Goal: Task Accomplishment & Management: Manage account settings

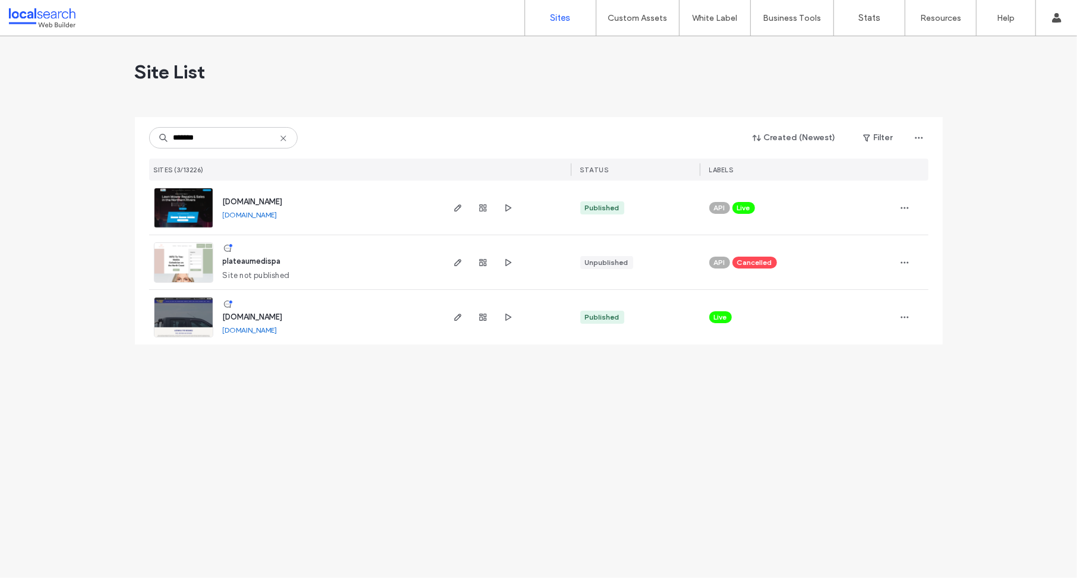
type input "*******"
click at [274, 315] on span "www.plateautyres.com.au" at bounding box center [253, 316] width 60 height 9
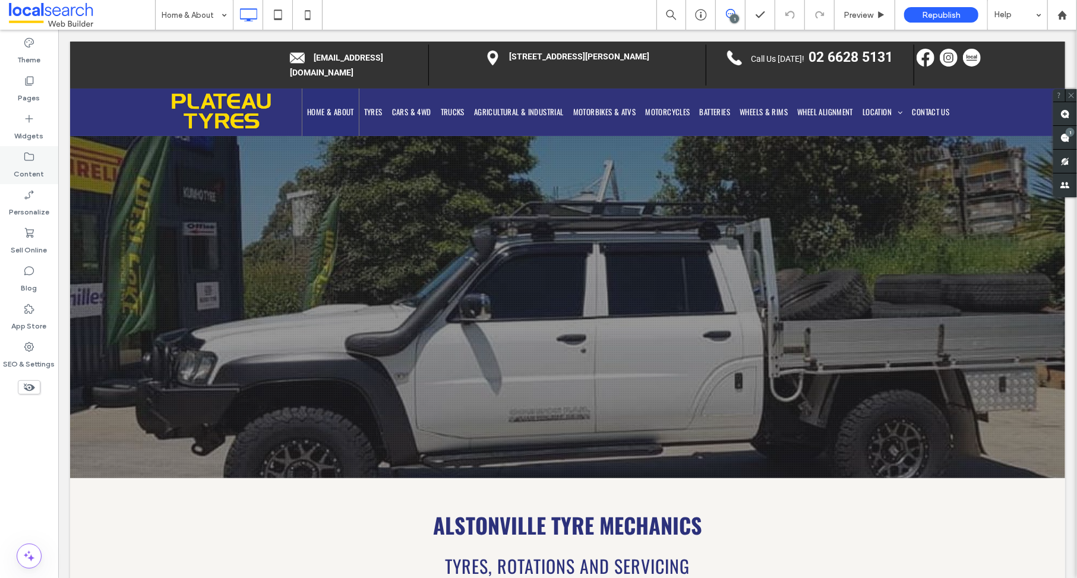
click at [23, 155] on icon at bounding box center [29, 157] width 12 height 12
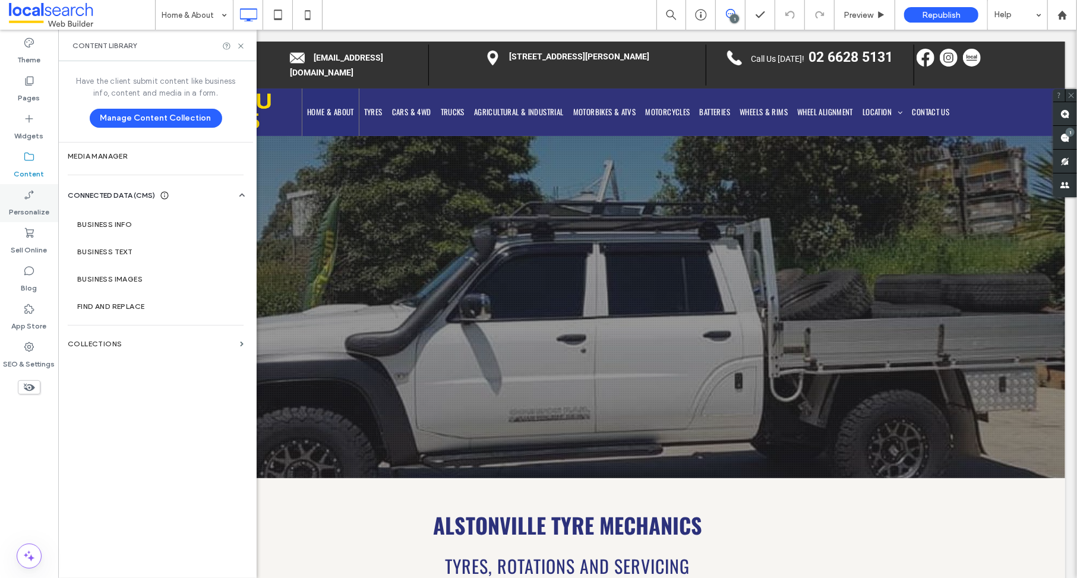
click at [32, 191] on icon at bounding box center [29, 195] width 12 height 12
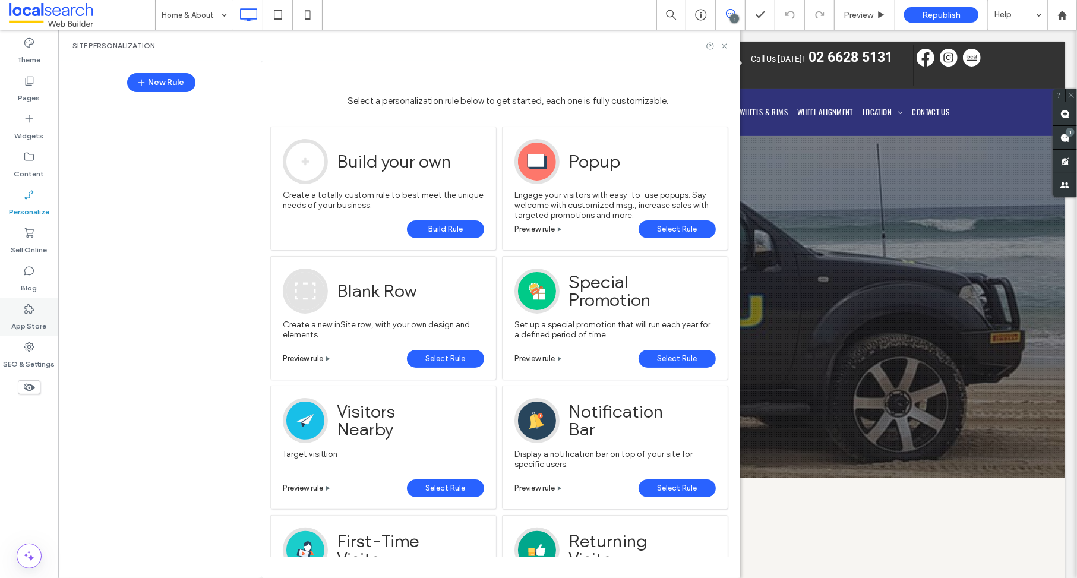
click at [23, 313] on icon at bounding box center [29, 309] width 12 height 12
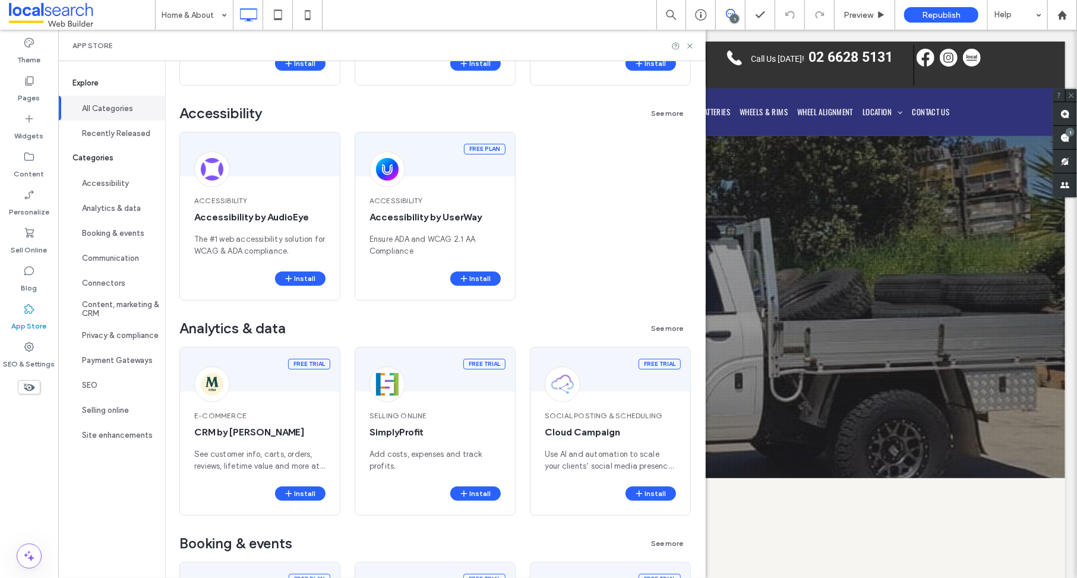
scroll to position [330, 0]
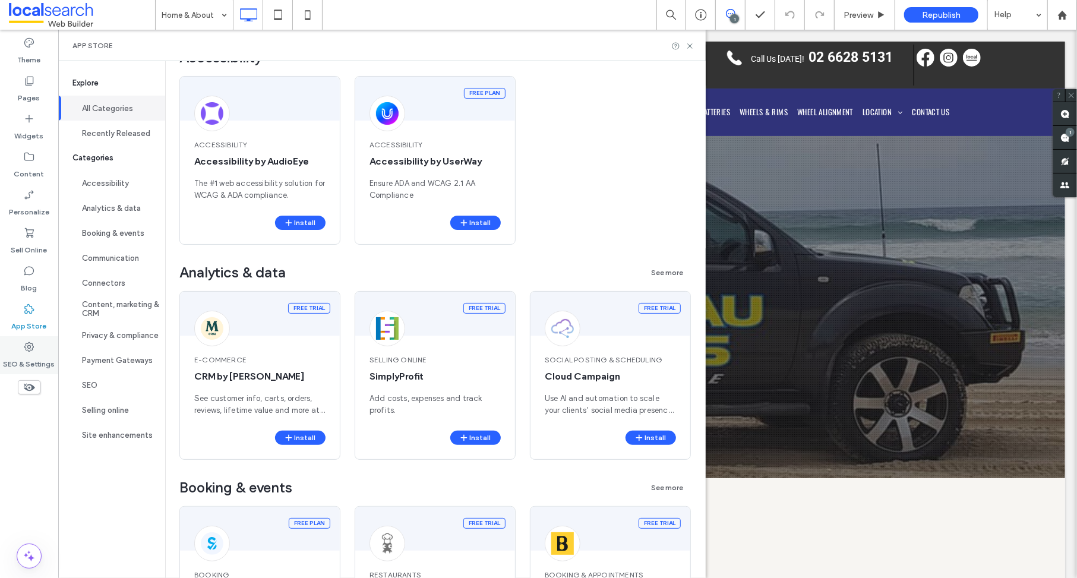
click at [38, 351] on div "SEO & Settings" at bounding box center [29, 355] width 58 height 38
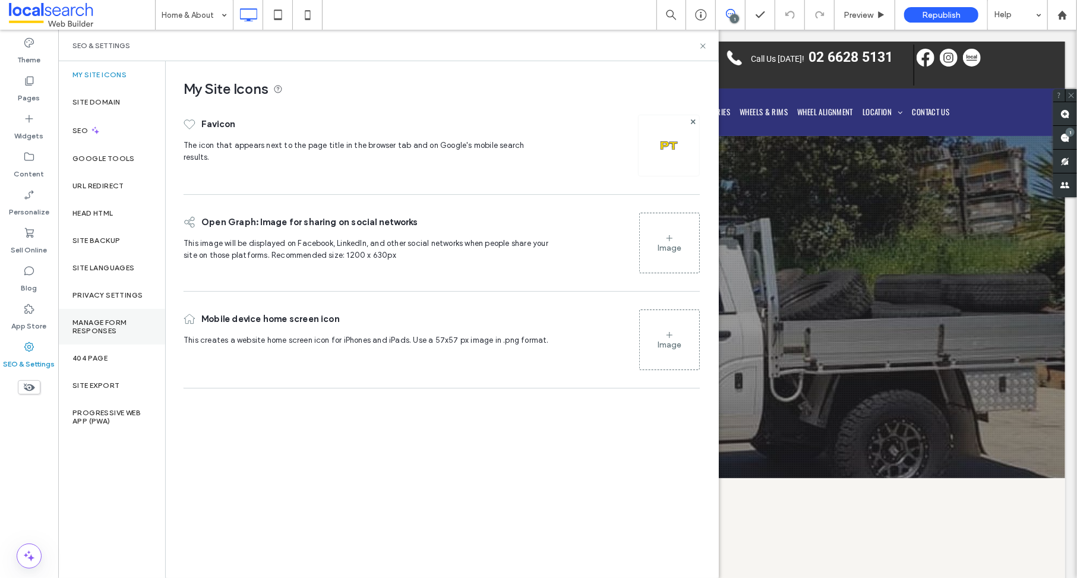
click at [87, 327] on label "Manage Form Responses" at bounding box center [111, 326] width 78 height 17
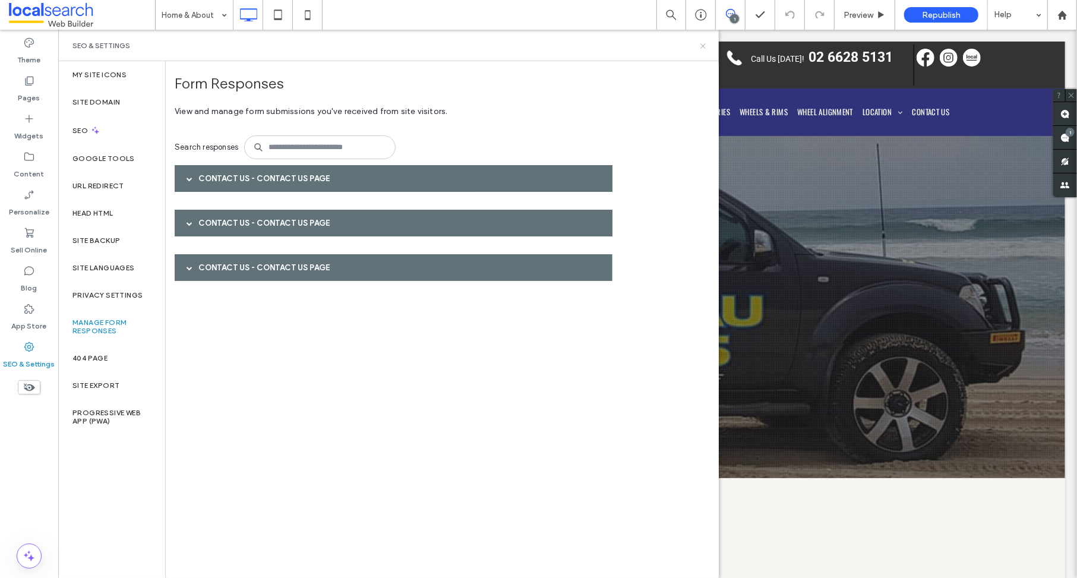
click at [704, 45] on icon at bounding box center [702, 46] width 9 height 9
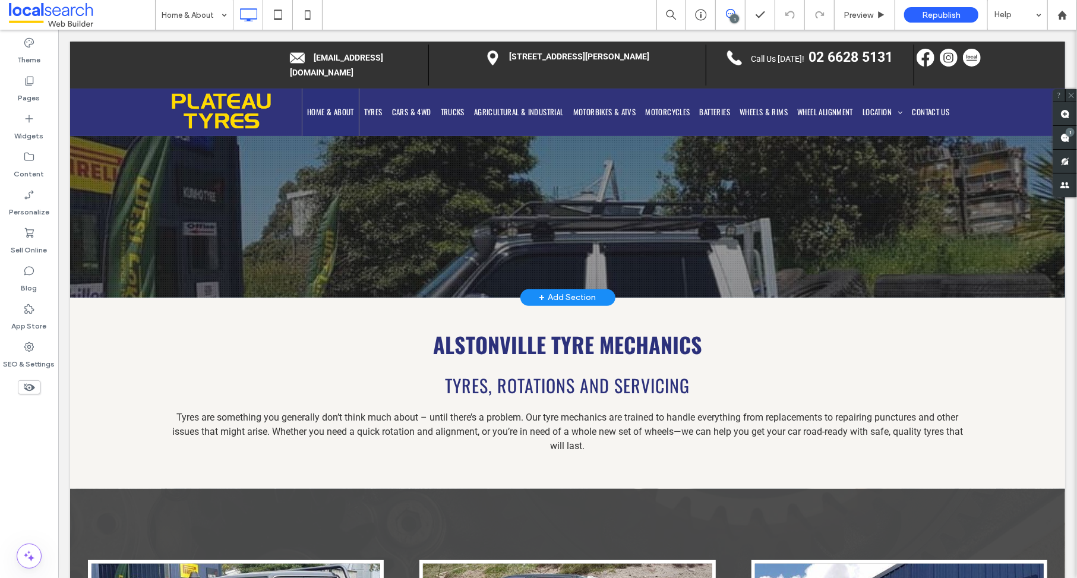
scroll to position [0, 0]
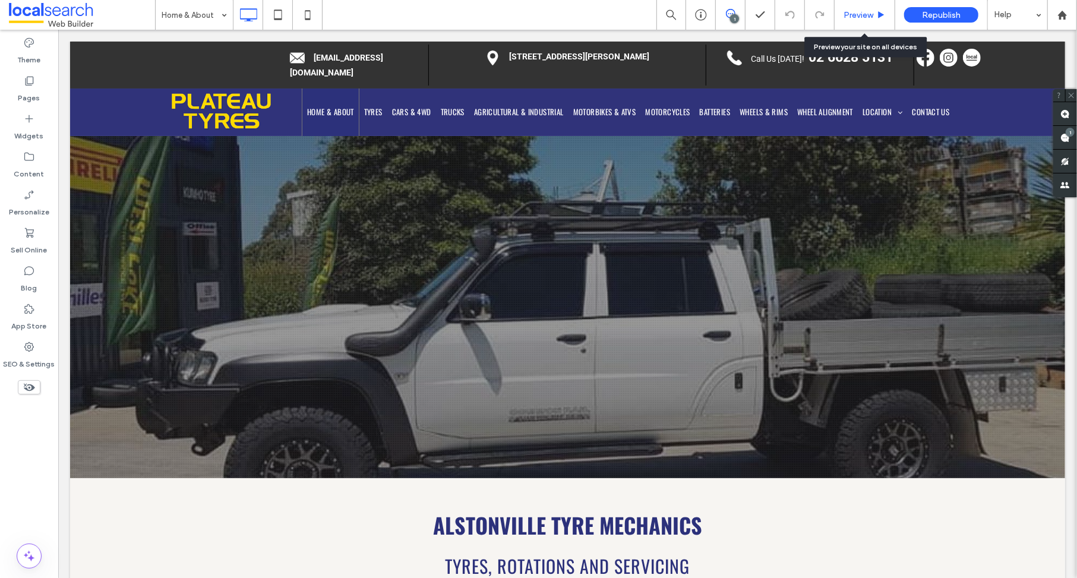
click at [868, 17] on span "Preview" at bounding box center [858, 15] width 30 height 10
